Goal: Information Seeking & Learning: Learn about a topic

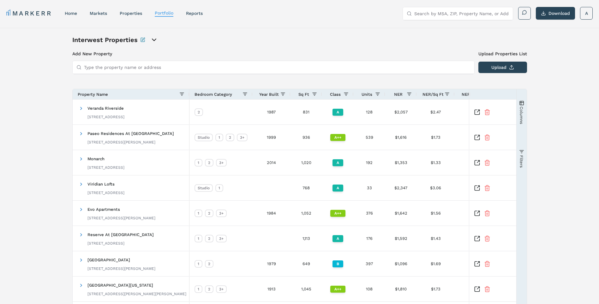
click at [313, 39] on div "Interwest Properties" at bounding box center [299, 39] width 454 height 9
click at [96, 14] on link "markets" at bounding box center [98, 13] width 17 height 5
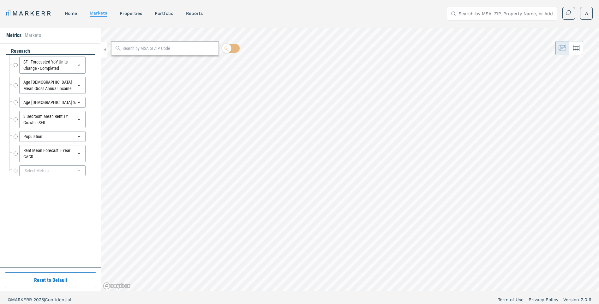
radio input "true"
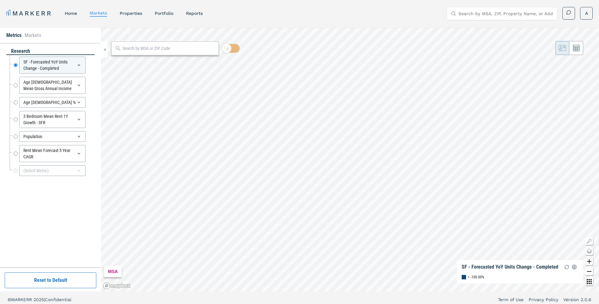
click at [151, 51] on input "text" at bounding box center [168, 48] width 93 height 7
type input "89148"
click at [141, 61] on div "[GEOGRAPHIC_DATA], [US_STATE]" at bounding box center [146, 62] width 61 height 7
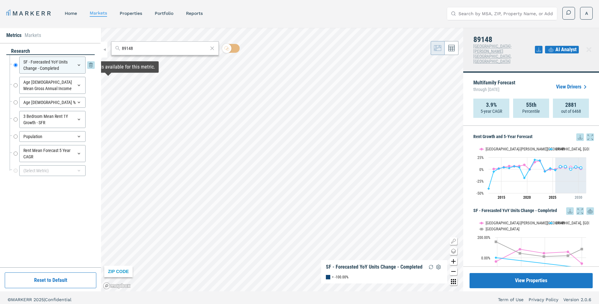
click at [80, 66] on icon at bounding box center [78, 64] width 5 height 5
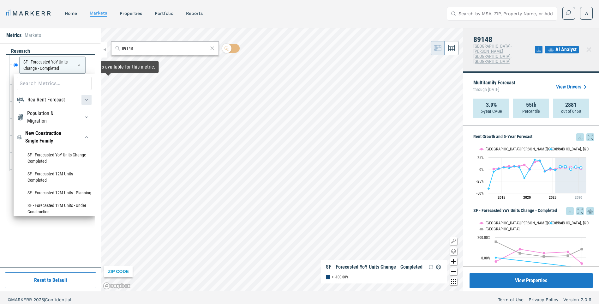
click at [84, 99] on icon "button" at bounding box center [86, 99] width 5 height 5
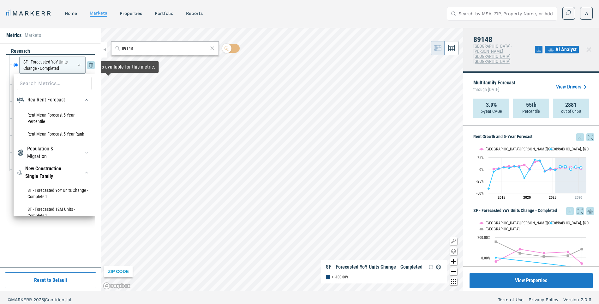
click at [25, 63] on div "SF - Forecasted YoY Units Change - Completed" at bounding box center [52, 64] width 66 height 17
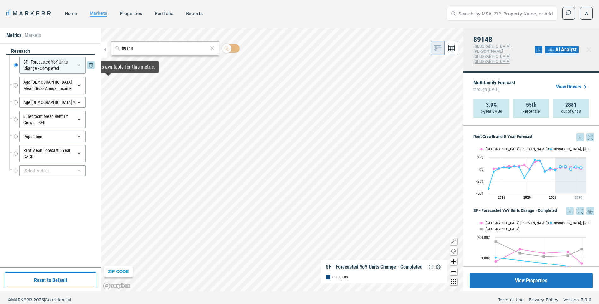
click at [25, 63] on div "SF - Forecasted YoY Units Change - Completed" at bounding box center [52, 64] width 66 height 17
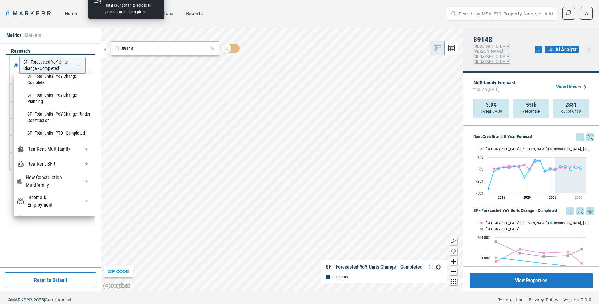
scroll to position [284, 0]
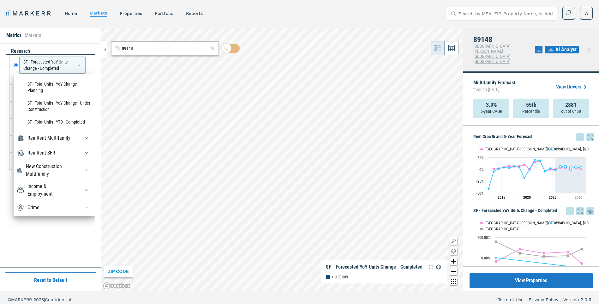
click at [50, 126] on div "RealRent Forecast Rent Mean Forecast 5 Year Percentile Rent Mean Forecast 5 Yea…" at bounding box center [54, 145] width 81 height 142
click at [41, 134] on div "RealRent Multifamily" at bounding box center [48, 138] width 43 height 8
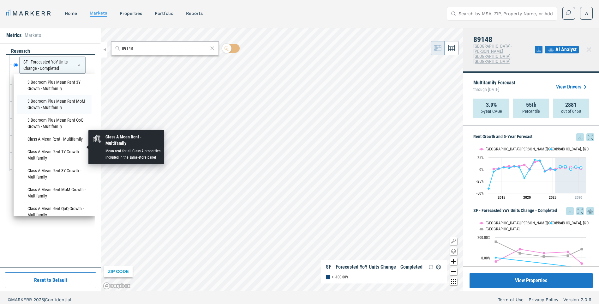
scroll to position [347, 0]
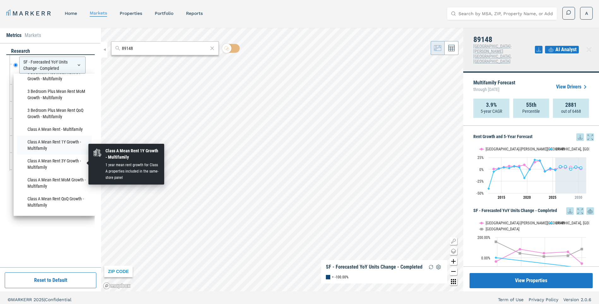
click at [45, 154] on li "Class A Mean Rent 1Y Growth - Multifamily" at bounding box center [54, 144] width 75 height 19
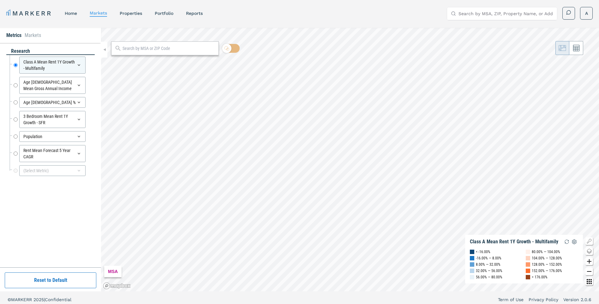
click at [155, 50] on input "text" at bounding box center [168, 48] width 93 height 7
type input "89148"
click at [159, 60] on div "[GEOGRAPHIC_DATA], [US_STATE]" at bounding box center [146, 62] width 61 height 7
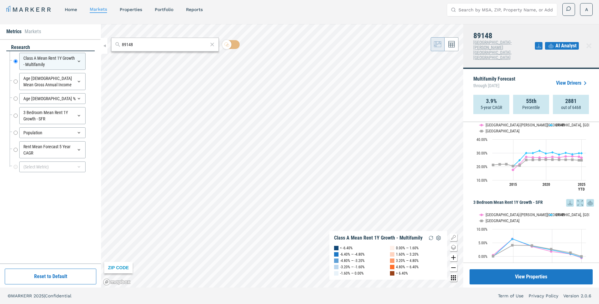
scroll to position [153, 0]
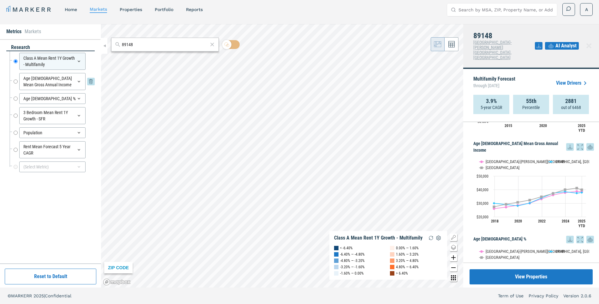
click at [92, 83] on icon at bounding box center [91, 82] width 8 height 8
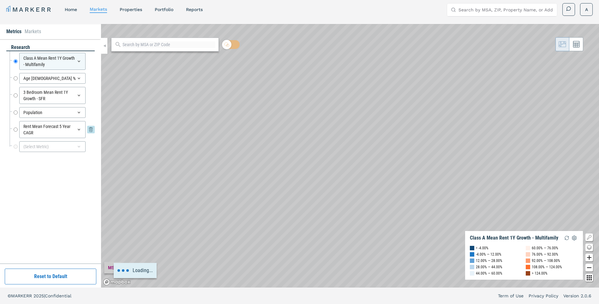
click at [88, 129] on icon at bounding box center [91, 130] width 8 height 8
click at [87, 110] on icon at bounding box center [91, 113] width 8 height 8
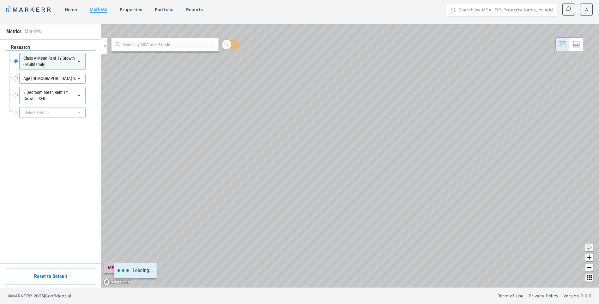
click at [91, 96] on icon at bounding box center [91, 96] width 8 height 8
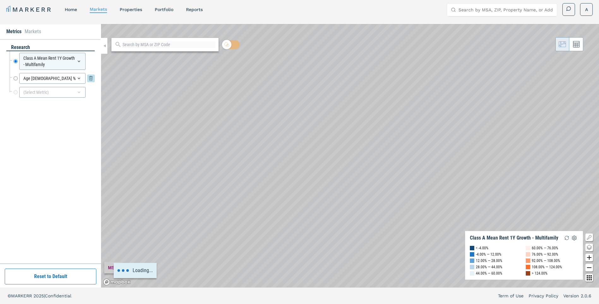
click at [89, 82] on icon at bounding box center [91, 78] width 8 height 8
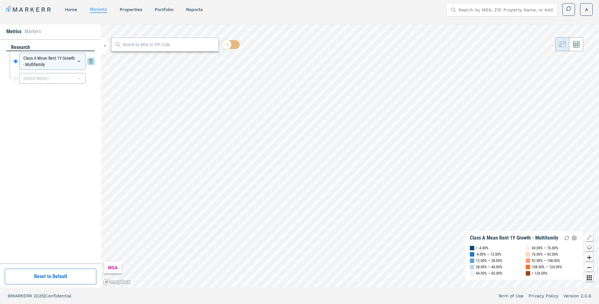
click at [55, 63] on div "Class A Mean Rent 1Y Growth - Multifamily" at bounding box center [52, 61] width 66 height 17
click at [148, 42] on input "text" at bounding box center [168, 44] width 93 height 7
type input "89148"
click at [147, 56] on div "[GEOGRAPHIC_DATA], [US_STATE]" at bounding box center [146, 58] width 61 height 7
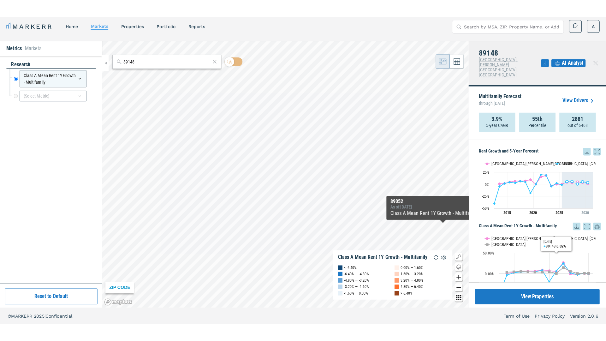
scroll to position [20, 0]
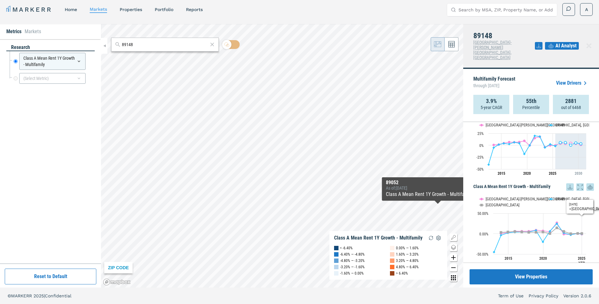
click at [576, 183] on icon at bounding box center [580, 187] width 8 height 8
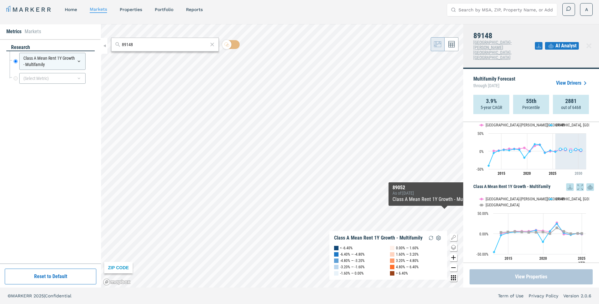
click at [544, 276] on button "View Properties" at bounding box center [530, 276] width 123 height 15
click at [139, 8] on link "properties" at bounding box center [131, 9] width 22 height 5
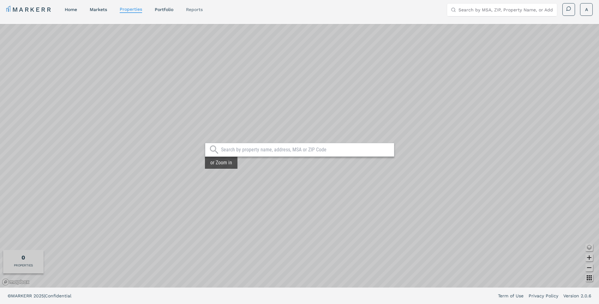
click at [199, 11] on link "reports" at bounding box center [194, 9] width 17 height 5
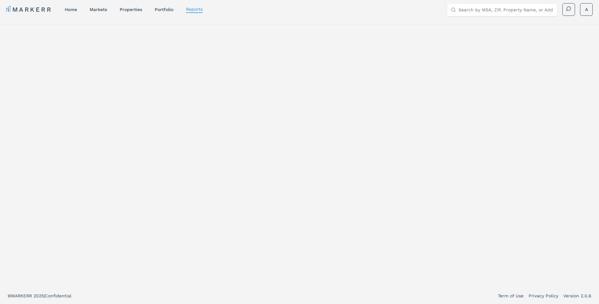
select select "-release_date"
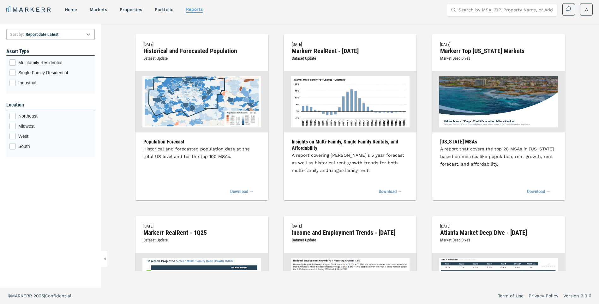
click at [529, 14] on input "Search by MSA, ZIP, Property Name, or Address" at bounding box center [505, 9] width 95 height 13
click at [54, 37] on select "Report title A to Z Report title Z to A Report date Latest Report date Oldest" at bounding box center [50, 34] width 88 height 11
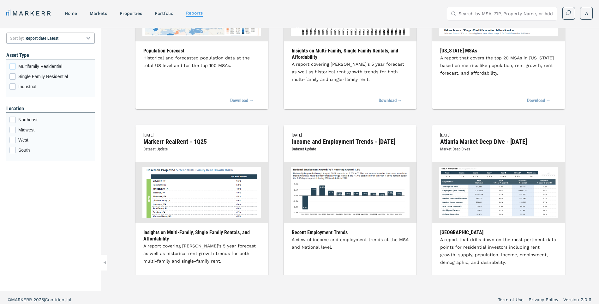
click at [44, 66] on span "Multifamily Residential" at bounding box center [54, 66] width 73 height 6
click at [14, 66] on input "Multifamily Residential" at bounding box center [11, 65] width 4 height 4
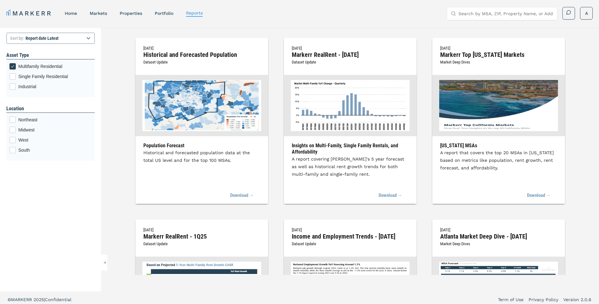
drag, startPoint x: 96, startPoint y: 12, endPoint x: 116, endPoint y: 12, distance: 20.2
click at [96, 12] on link "markets" at bounding box center [98, 13] width 17 height 5
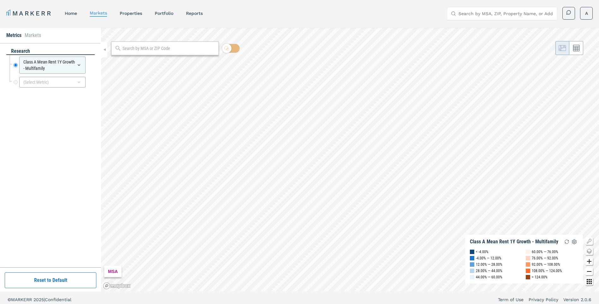
click at [145, 48] on input "text" at bounding box center [168, 48] width 93 height 7
click at [31, 35] on li "Markets" at bounding box center [33, 36] width 16 height 8
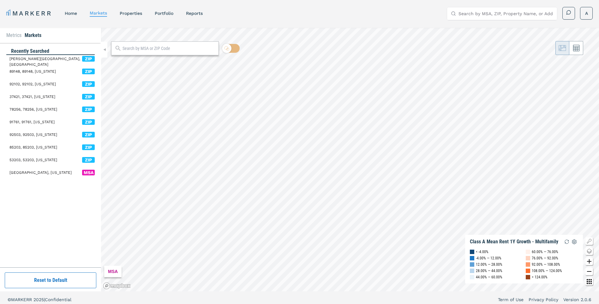
click at [44, 72] on span "89148, 89148, Nevada" at bounding box center [32, 71] width 46 height 6
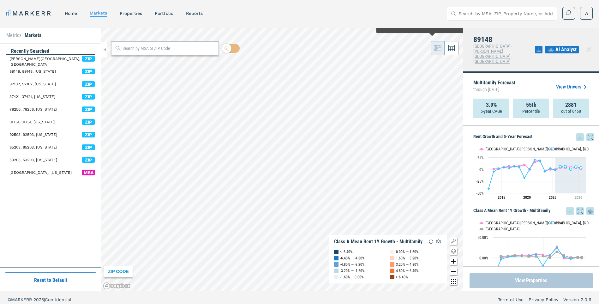
click at [534, 279] on button "View Properties" at bounding box center [530, 280] width 123 height 15
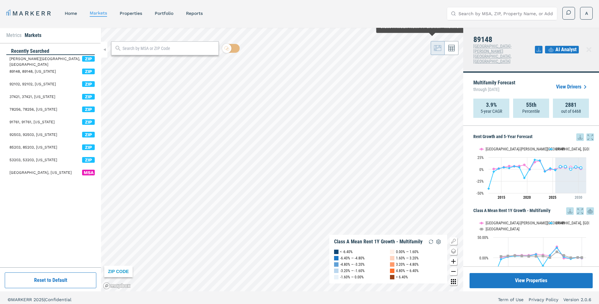
click at [538, 46] on icon at bounding box center [539, 50] width 8 height 8
click at [509, 32] on div "89148 Las Vegas-Henderson-Paradise, NV AI Analyst" at bounding box center [531, 50] width 136 height 45
click at [575, 83] on link "View Drivers" at bounding box center [572, 87] width 33 height 8
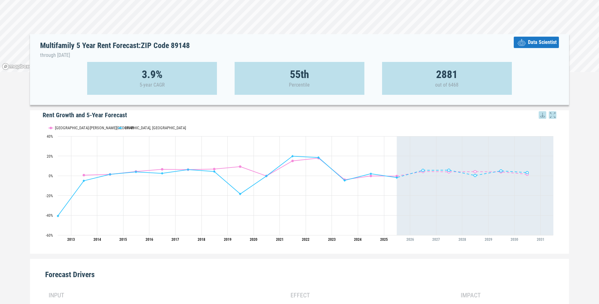
scroll to position [63, 0]
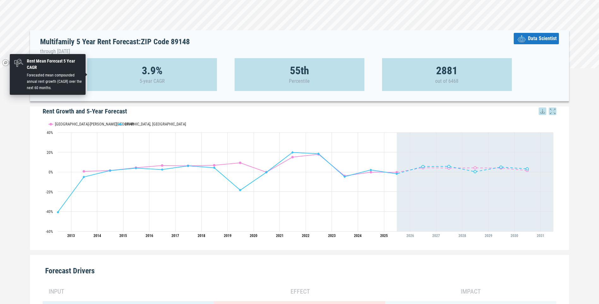
click at [178, 69] on div "3.9% 5-year CAGR" at bounding box center [152, 74] width 130 height 33
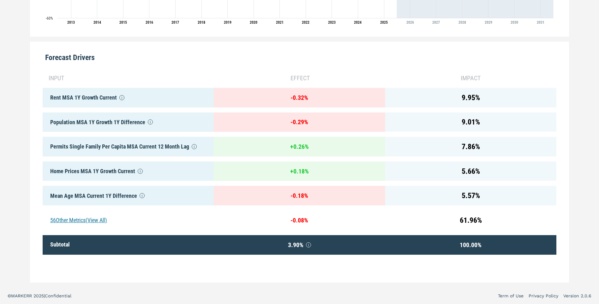
scroll to position [281, 0]
click at [78, 214] on div "56 Other Metrics (View All)" at bounding box center [128, 220] width 171 height 20
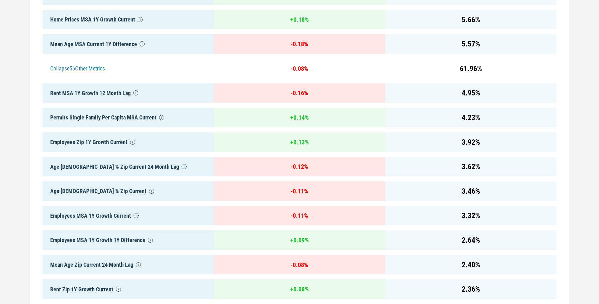
scroll to position [439, 0]
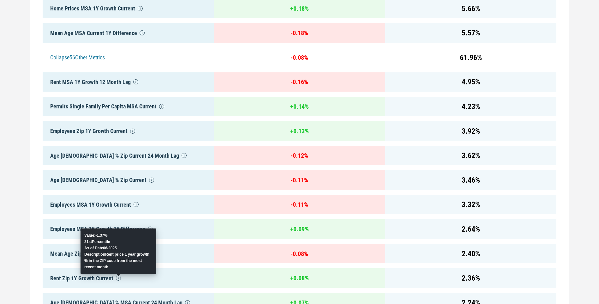
click at [118, 279] on icon at bounding box center [118, 277] width 5 height 5
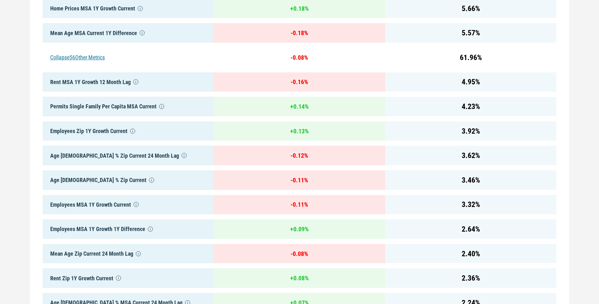
click at [91, 277] on div "Rent Zip 1Y Growth Current" at bounding box center [128, 278] width 171 height 20
click at [458, 273] on div "2.36 %" at bounding box center [470, 278] width 171 height 20
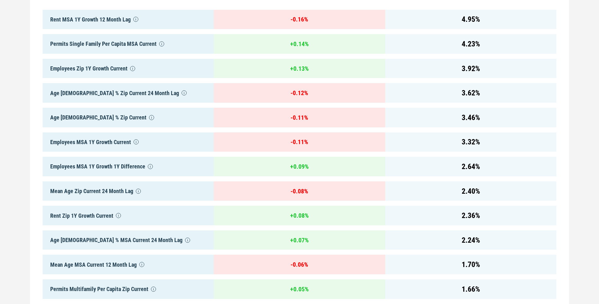
scroll to position [502, 0]
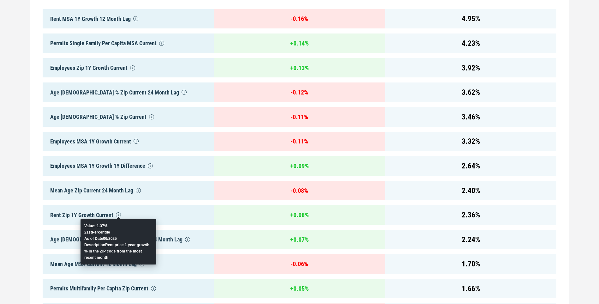
click at [117, 215] on icon at bounding box center [118, 214] width 5 height 5
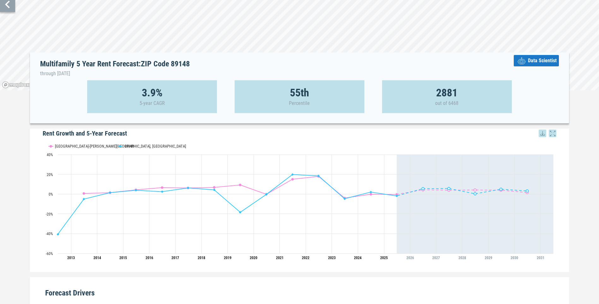
scroll to position [0, 0]
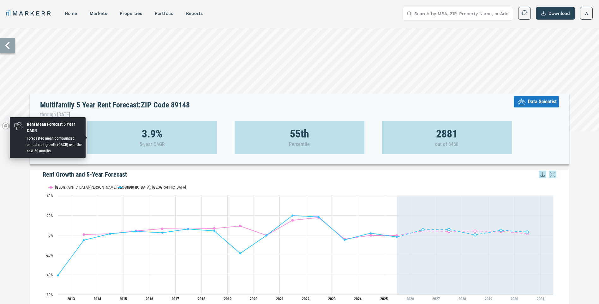
click at [144, 135] on strong "3.9%" at bounding box center [152, 133] width 21 height 6
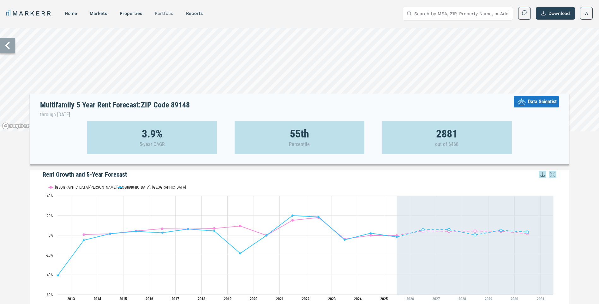
click at [160, 15] on link "Portfolio" at bounding box center [164, 13] width 19 height 5
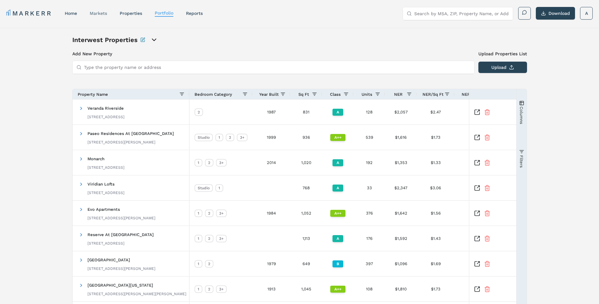
click at [100, 15] on link "markets" at bounding box center [98, 13] width 17 height 5
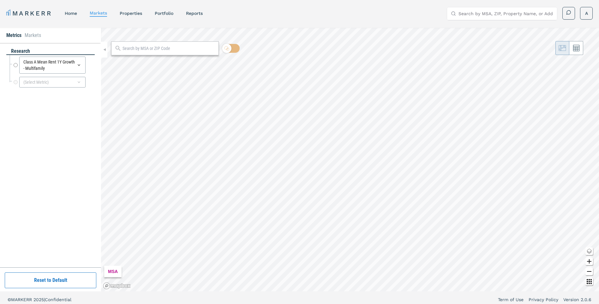
radio input "true"
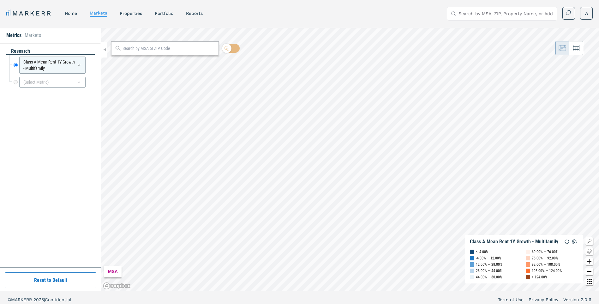
click at [142, 52] on div at bounding box center [165, 48] width 108 height 14
click at [151, 48] on input "text" at bounding box center [168, 48] width 93 height 7
type input "89148"
click at [143, 60] on div "[GEOGRAPHIC_DATA], [US_STATE]" at bounding box center [146, 62] width 61 height 7
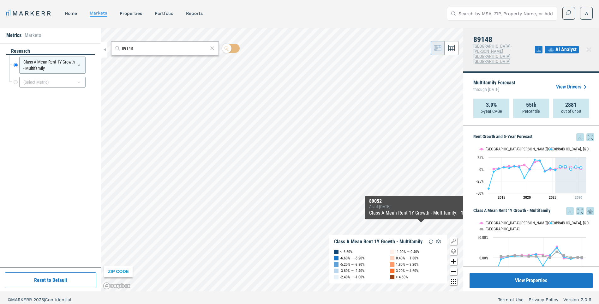
click at [577, 83] on link "View Drivers" at bounding box center [572, 87] width 33 height 8
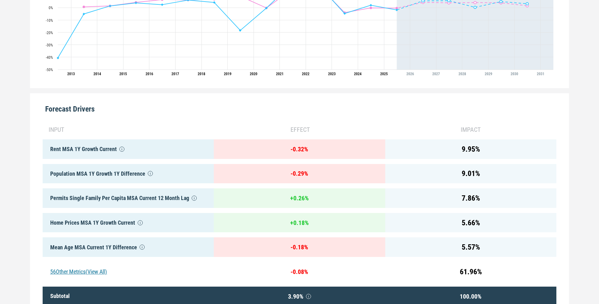
scroll to position [281, 0]
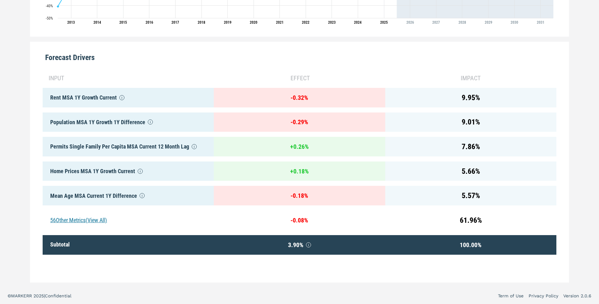
click at [80, 216] on div "56 Other Metrics (View All)" at bounding box center [128, 220] width 171 height 20
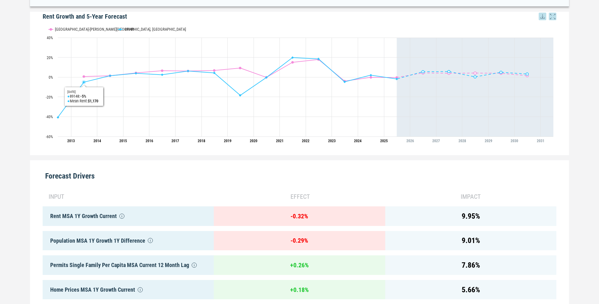
scroll to position [0, 0]
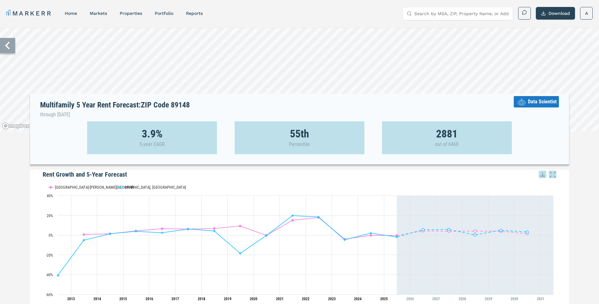
click at [438, 17] on input "Search by MSA, ZIP, Property Name, or Address" at bounding box center [461, 13] width 95 height 13
click at [99, 13] on link "markets" at bounding box center [98, 13] width 17 height 5
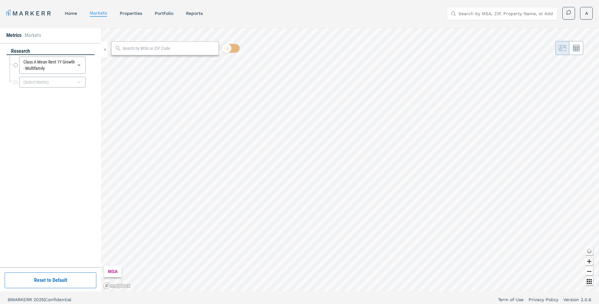
radio input "true"
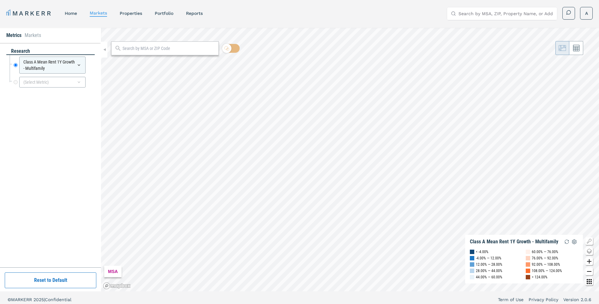
click at [158, 49] on input "text" at bounding box center [168, 48] width 93 height 7
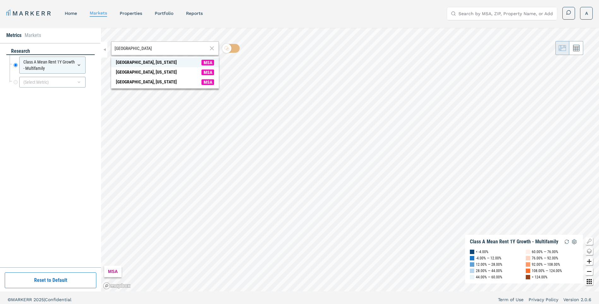
type input "las vegas"
click at [137, 61] on div "Las Vegas, Nevada" at bounding box center [146, 62] width 61 height 7
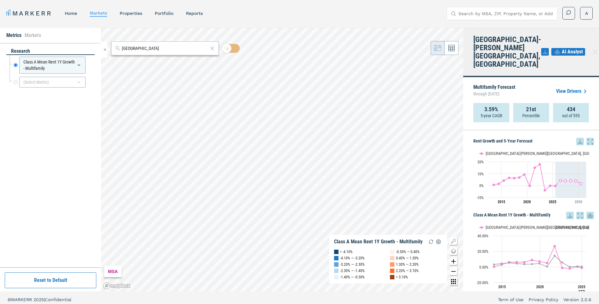
click at [574, 87] on link "View Drivers" at bounding box center [572, 91] width 33 height 8
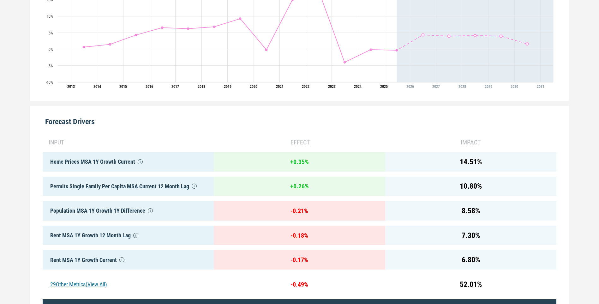
scroll to position [221, 0]
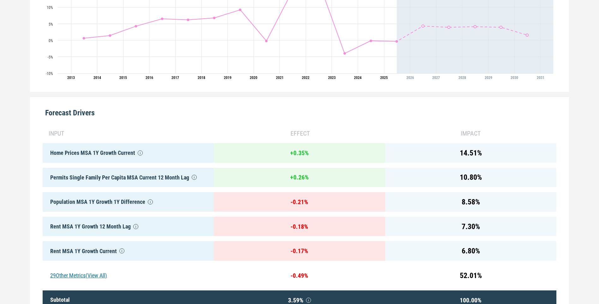
click at [427, 137] on div "impact" at bounding box center [470, 132] width 171 height 9
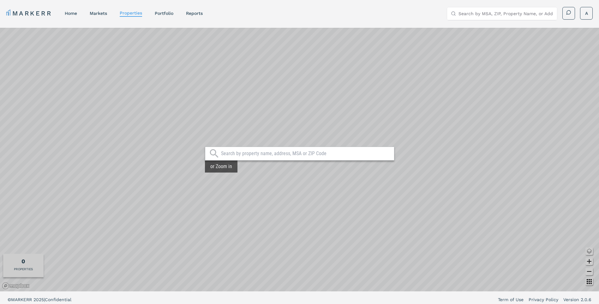
click at [334, 156] on input "text" at bounding box center [306, 153] width 170 height 6
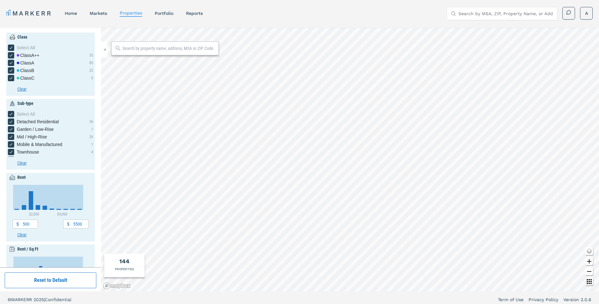
click at [156, 51] on input "text" at bounding box center [168, 48] width 93 height 6
type input "89148"
click at [153, 59] on div "[GEOGRAPHIC_DATA], [US_STATE]" at bounding box center [146, 62] width 61 height 6
click at [158, 48] on input "89148" at bounding box center [165, 48] width 86 height 6
click at [159, 62] on div "[GEOGRAPHIC_DATA], [US_STATE]" at bounding box center [146, 62] width 61 height 6
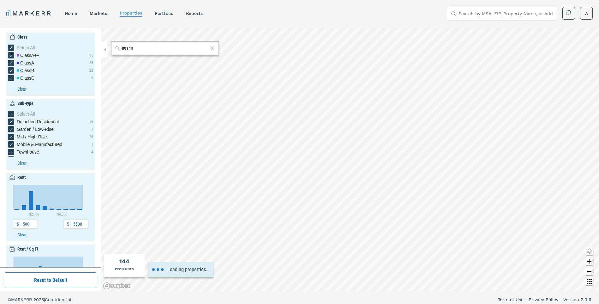
type input "0"
type input "7"
click at [12, 76] on icon "[object Object] checkbox input" at bounding box center [11, 77] width 5 height 5
click at [12, 76] on input "Class C" at bounding box center [10, 77] width 4 height 4
checkbox input "false"
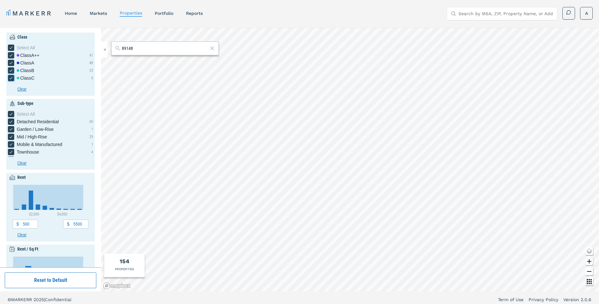
checkbox input "false"
click at [10, 70] on icon "[object Object] checkbox input" at bounding box center [11, 70] width 5 height 5
click at [10, 70] on input "Class B" at bounding box center [10, 69] width 4 height 4
checkbox input "false"
click at [11, 62] on icon "[object Object] checkbox input" at bounding box center [11, 62] width 5 height 5
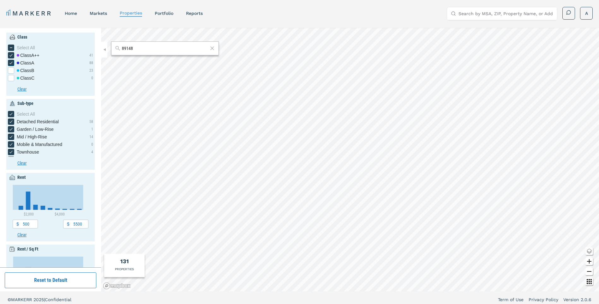
click at [11, 62] on input "Class A" at bounding box center [10, 62] width 4 height 4
checkbox input "false"
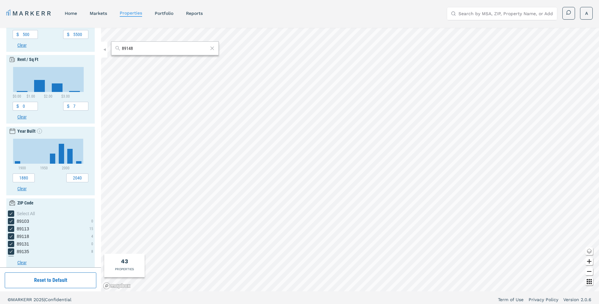
scroll to position [196, 0]
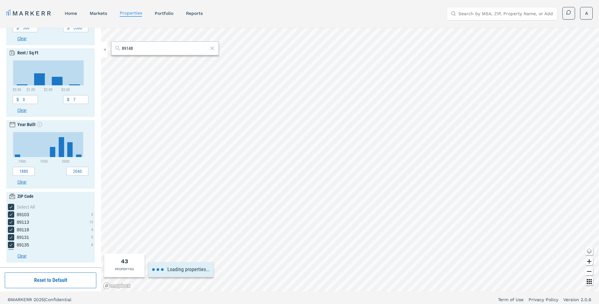
type input "0"
type input "9000"
type input "9"
type input "1890"
type input "2030"
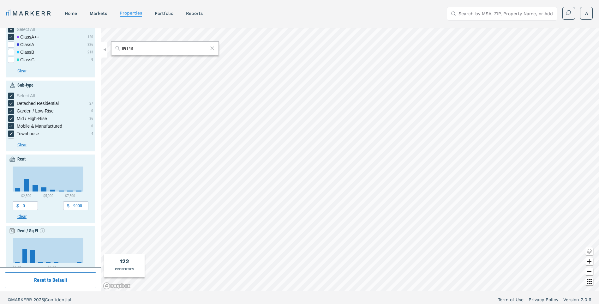
scroll to position [0, 0]
